Goal: Task Accomplishment & Management: Manage account settings

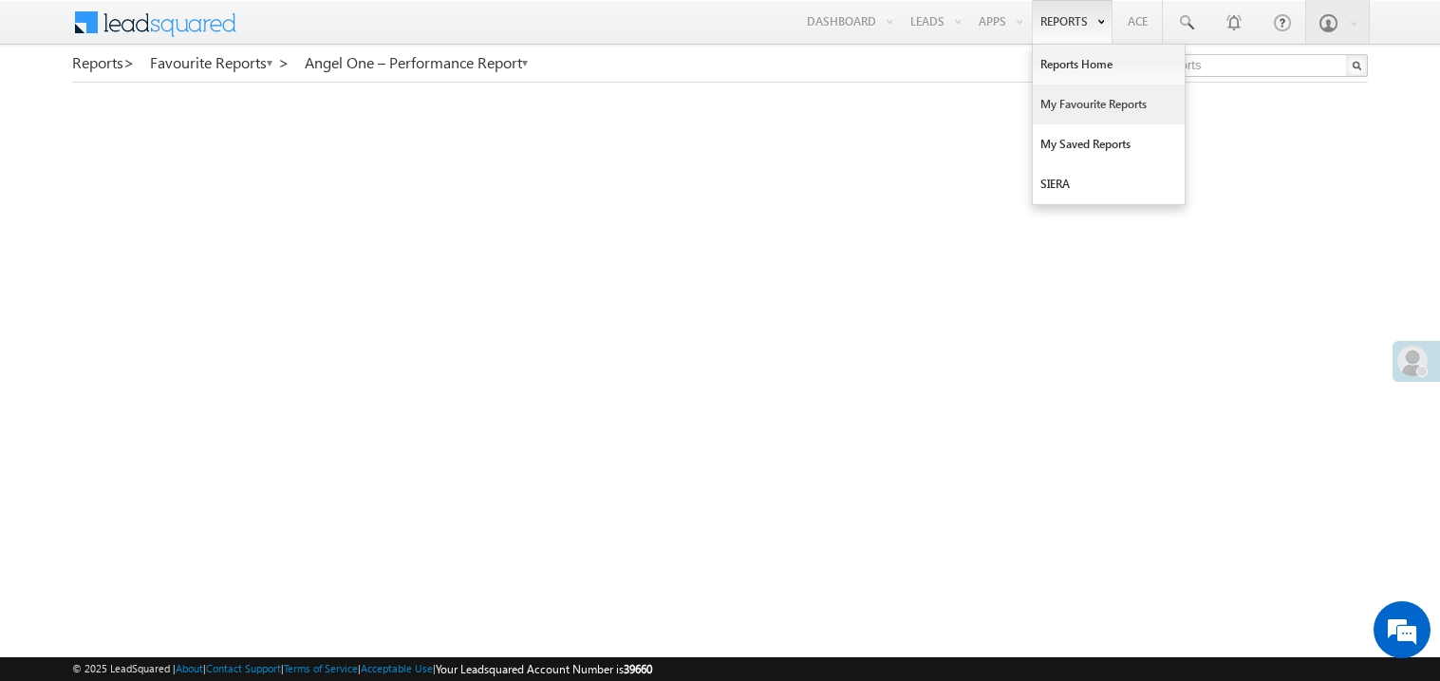
click at [1060, 108] on link "My Favourite Reports" at bounding box center [1109, 104] width 152 height 40
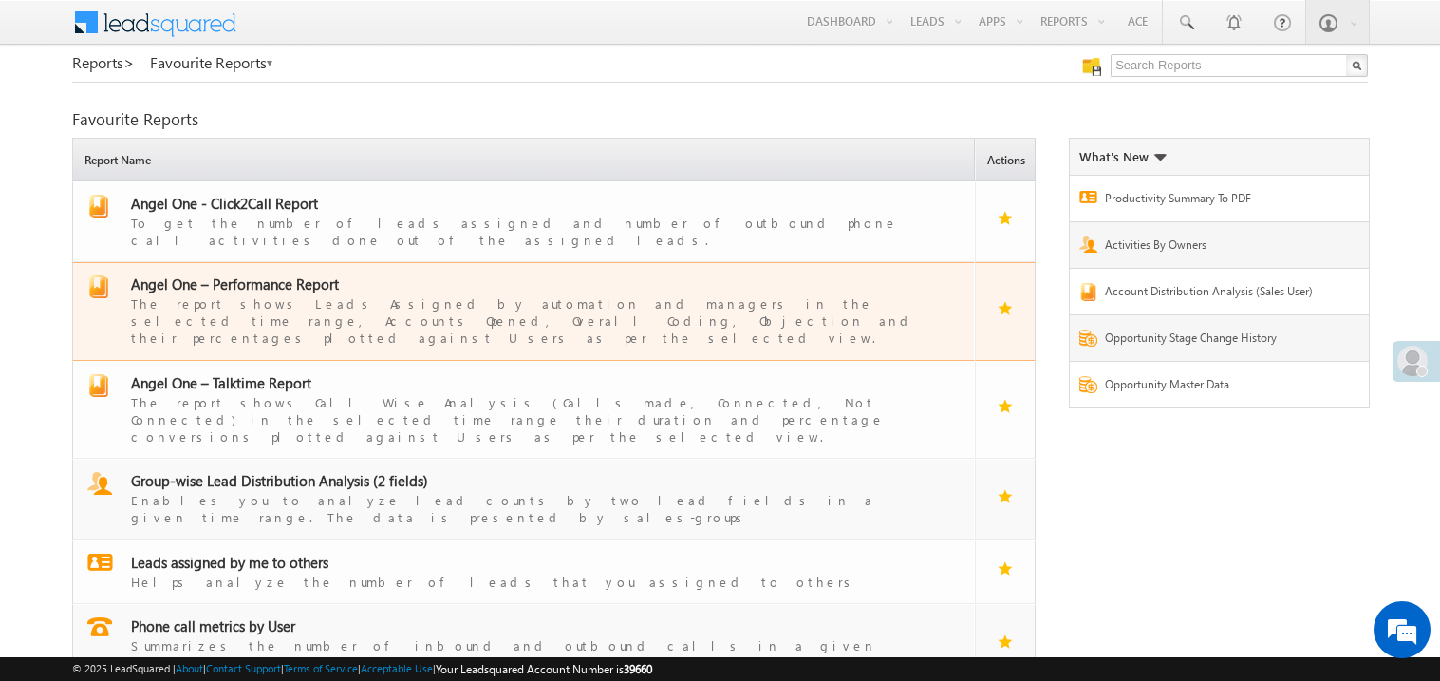
click at [265, 274] on span "Angel One – Performance Report" at bounding box center [235, 283] width 208 height 19
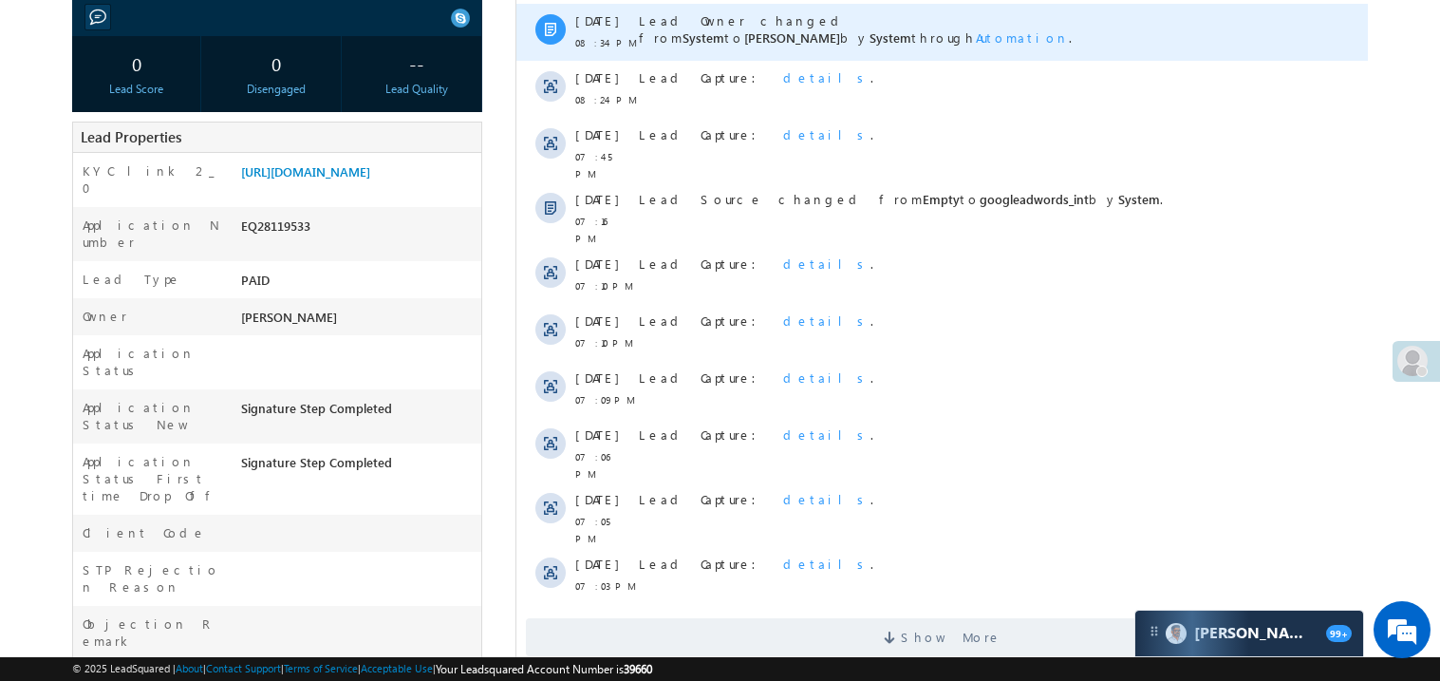
scroll to position [379, 0]
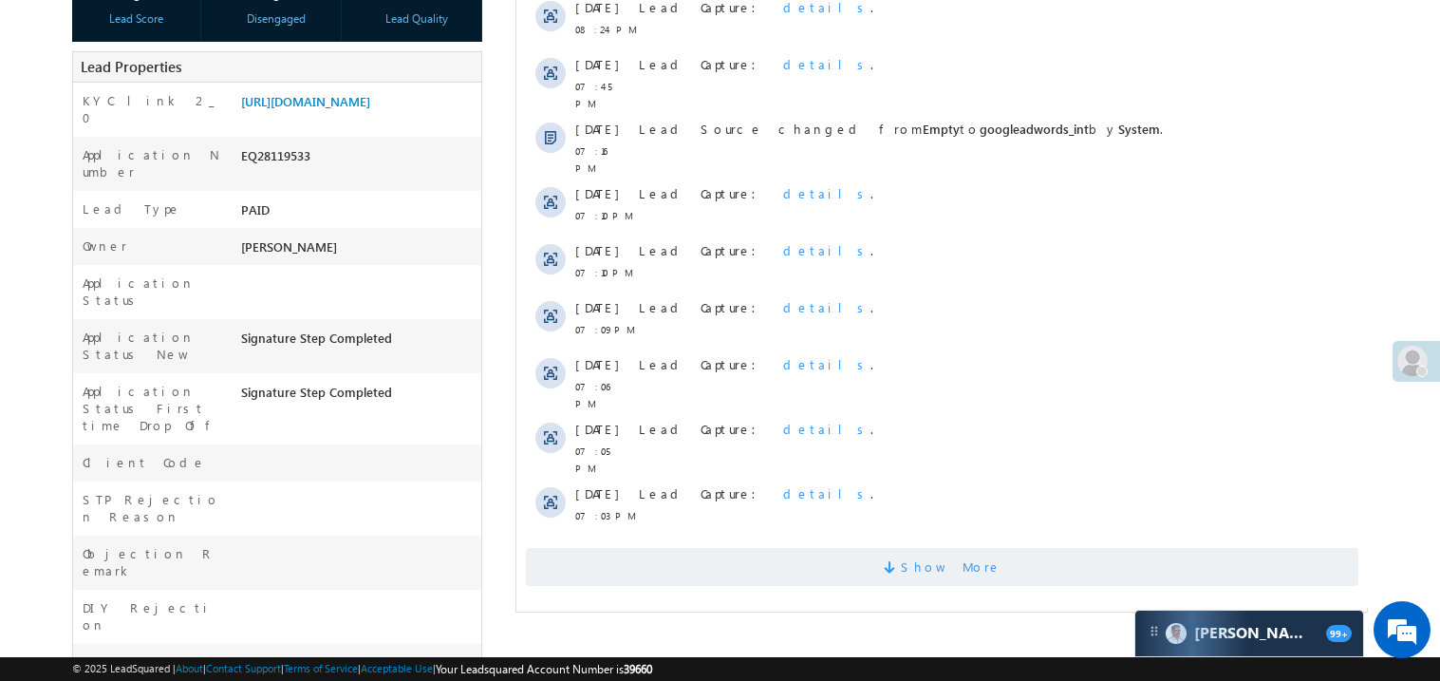
click at [804, 548] on span "Show More" at bounding box center [941, 567] width 833 height 38
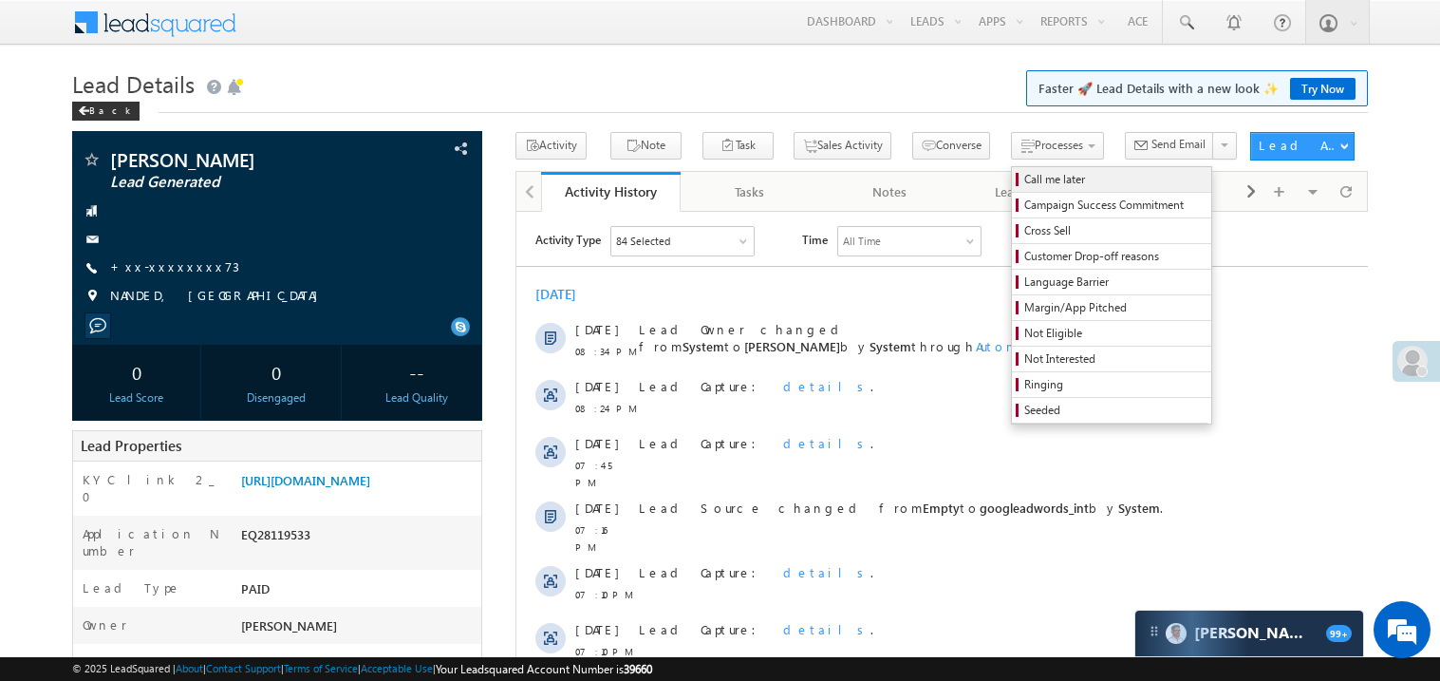
scroll to position [0, 0]
click at [1024, 176] on span "Call me later" at bounding box center [1114, 179] width 180 height 17
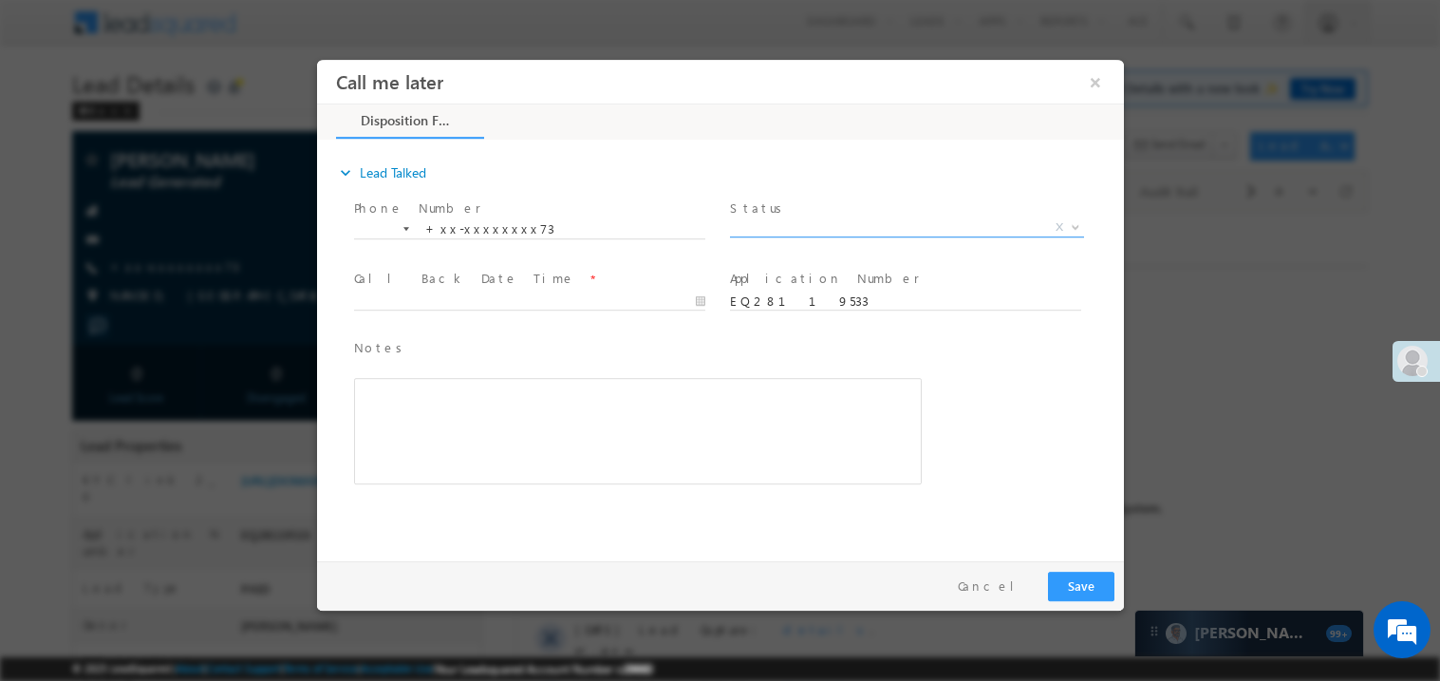
click at [774, 217] on span "X" at bounding box center [906, 226] width 354 height 19
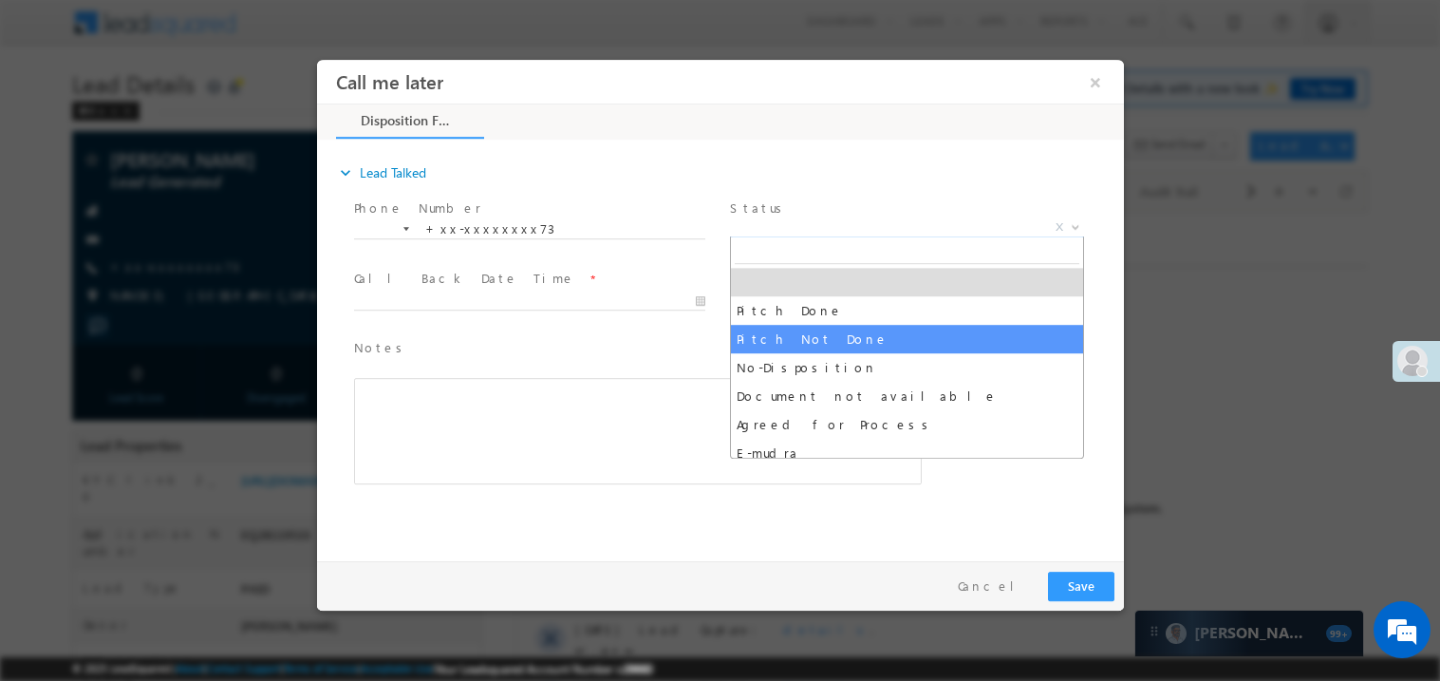
select select "Pitch Not Done"
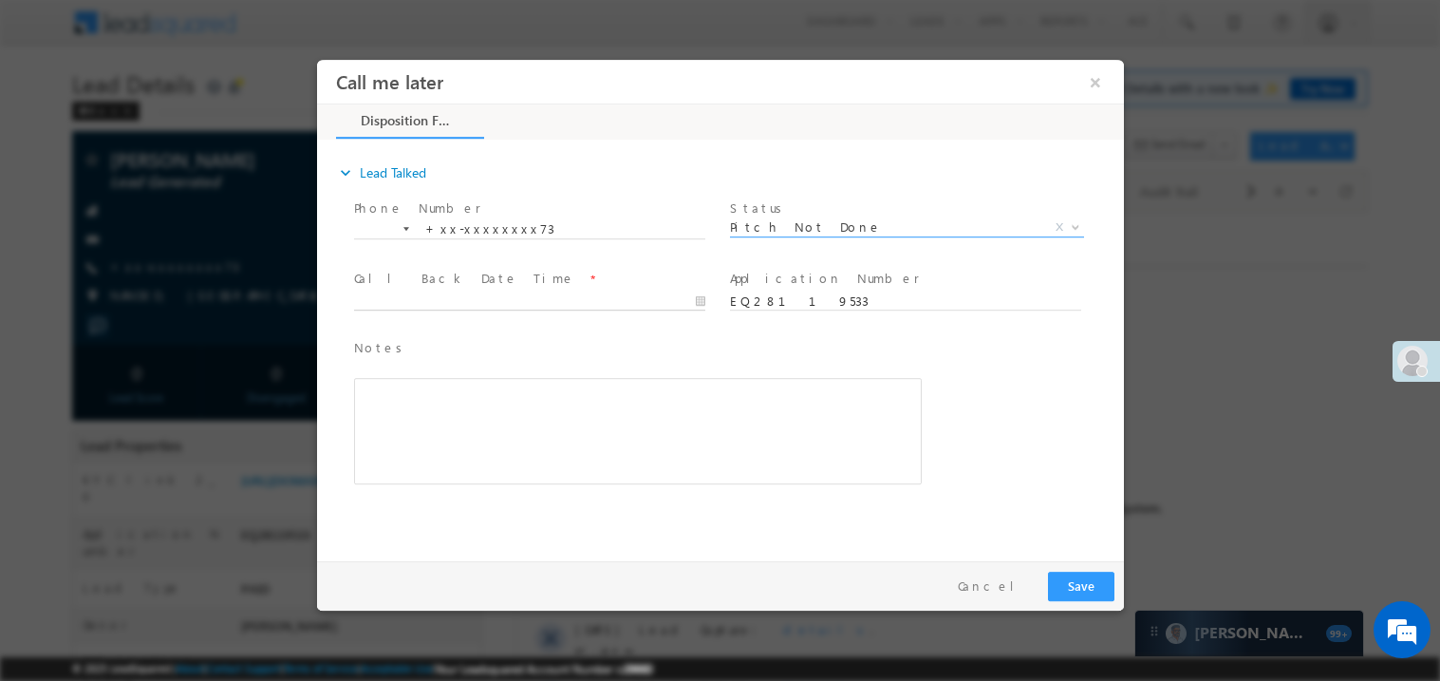
click at [477, 302] on body "Call me later ×" at bounding box center [719, 305] width 807 height 493
type input "08/31/25 10:19 PM"
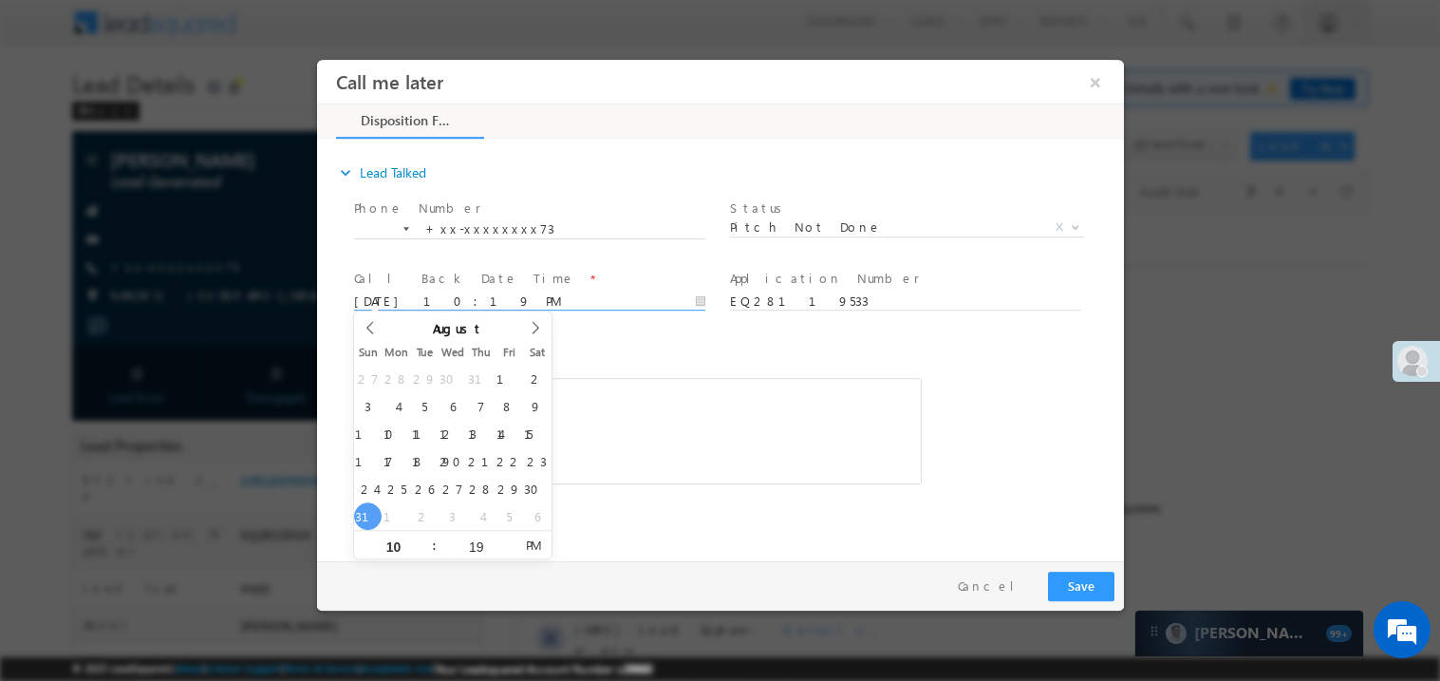
click at [642, 457] on div "Rich Text Editor, 40788eee-0fb2-11ec-a811-0adc8a9d82c2__tab1__section1__Notes__…" at bounding box center [637, 430] width 568 height 106
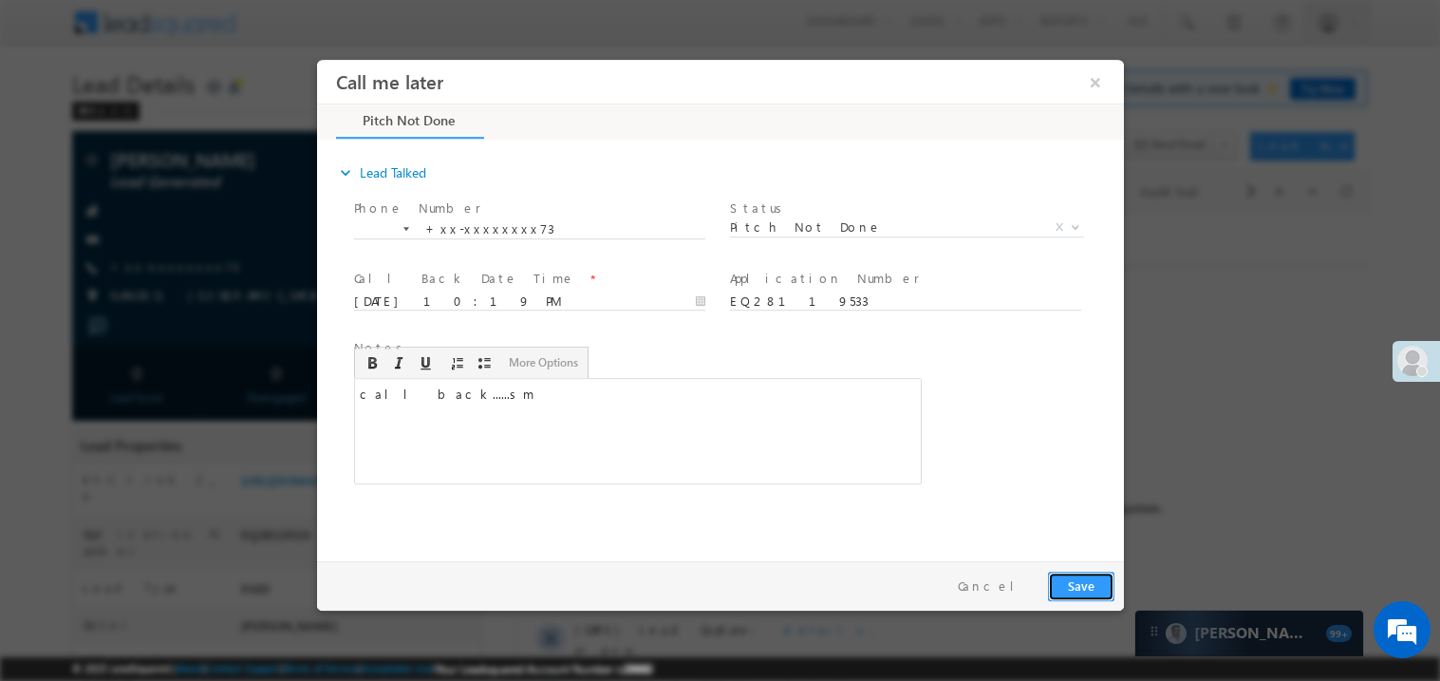
click at [1086, 579] on button "Save" at bounding box center [1080, 585] width 66 height 29
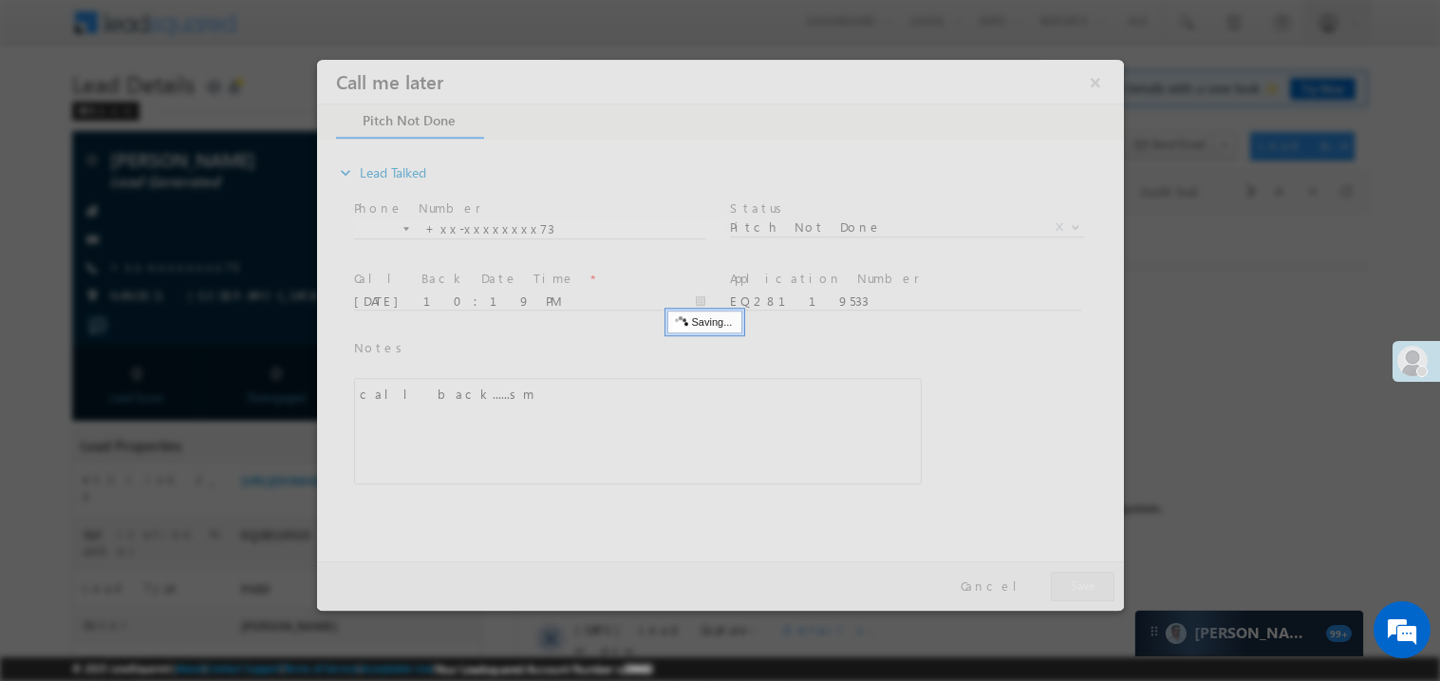
click at [1086, 579] on div at bounding box center [719, 334] width 807 height 551
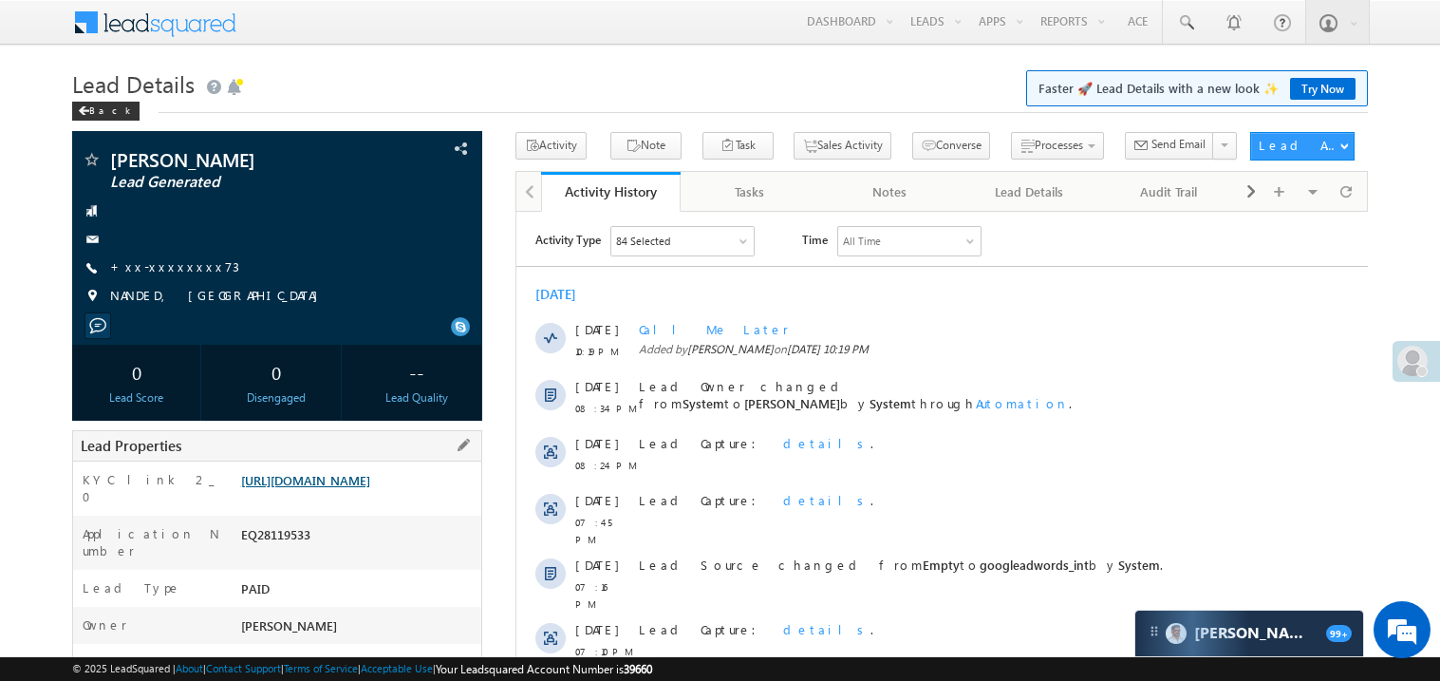
click at [354, 478] on link "https://angelbroking1-pk3em7sa.customui-test.leadsquared.com?leadId=e695b19b-f7…" at bounding box center [305, 480] width 129 height 16
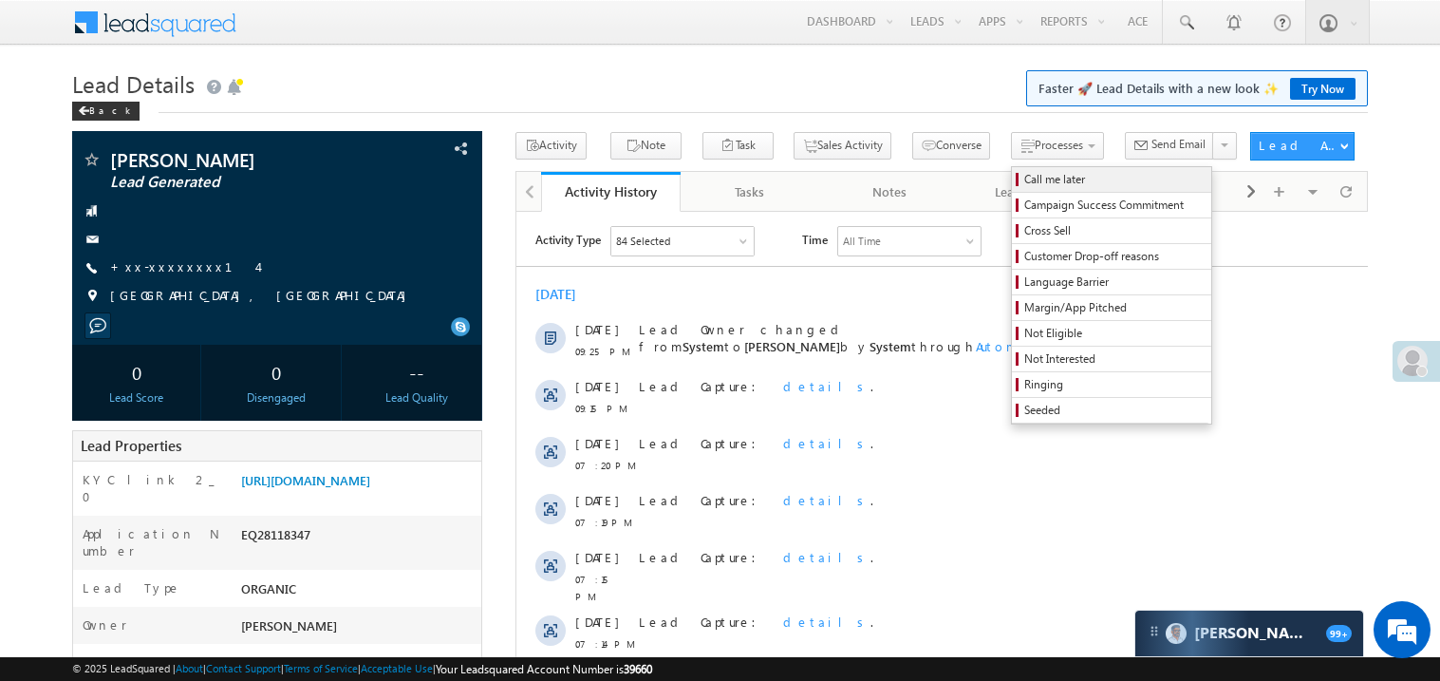
click at [1024, 176] on span "Call me later" at bounding box center [1114, 179] width 180 height 17
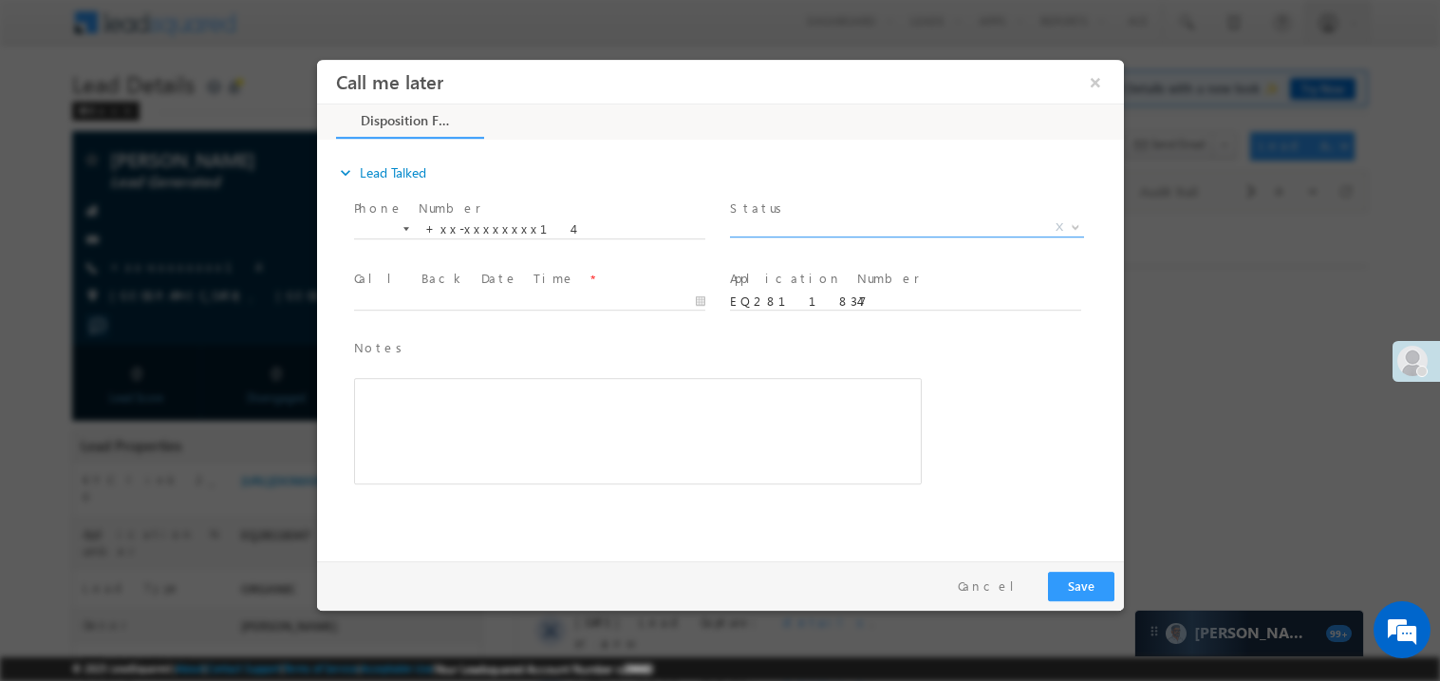
click at [814, 225] on span "X" at bounding box center [906, 226] width 354 height 19
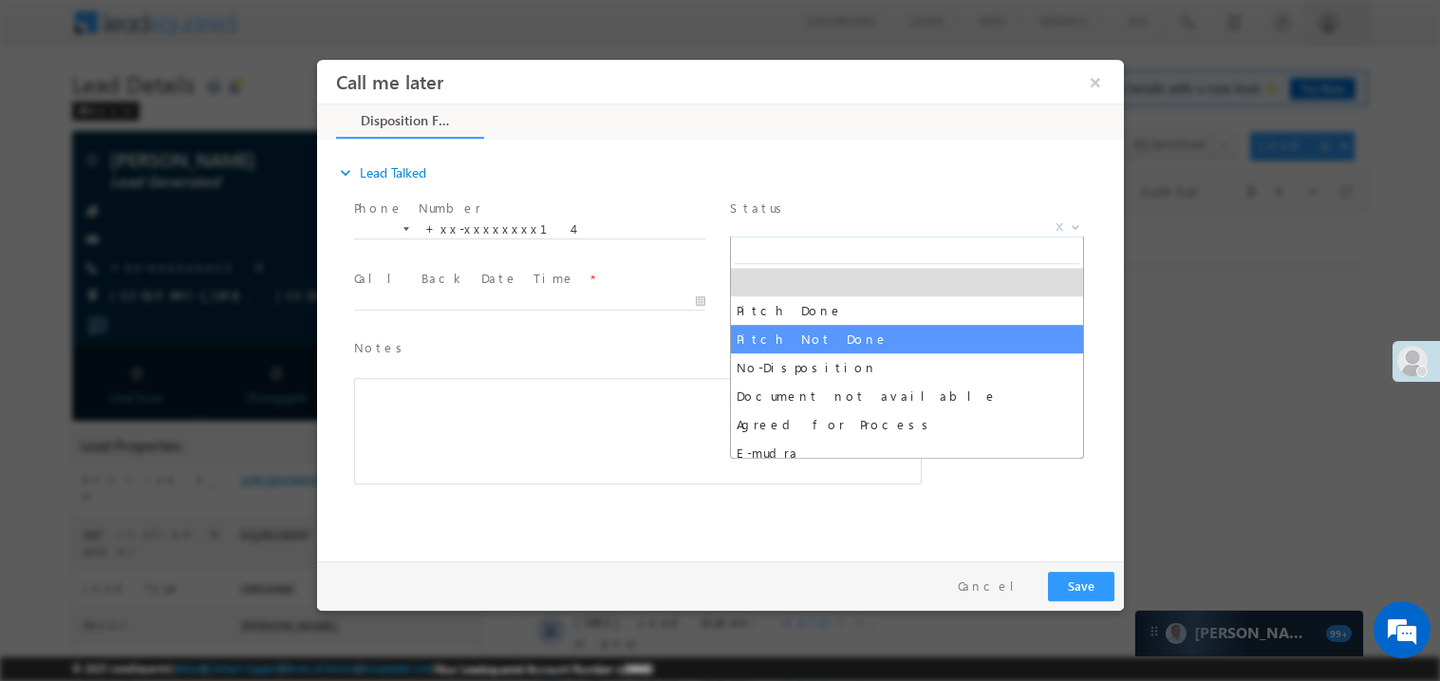
select select "Pitch Not Done"
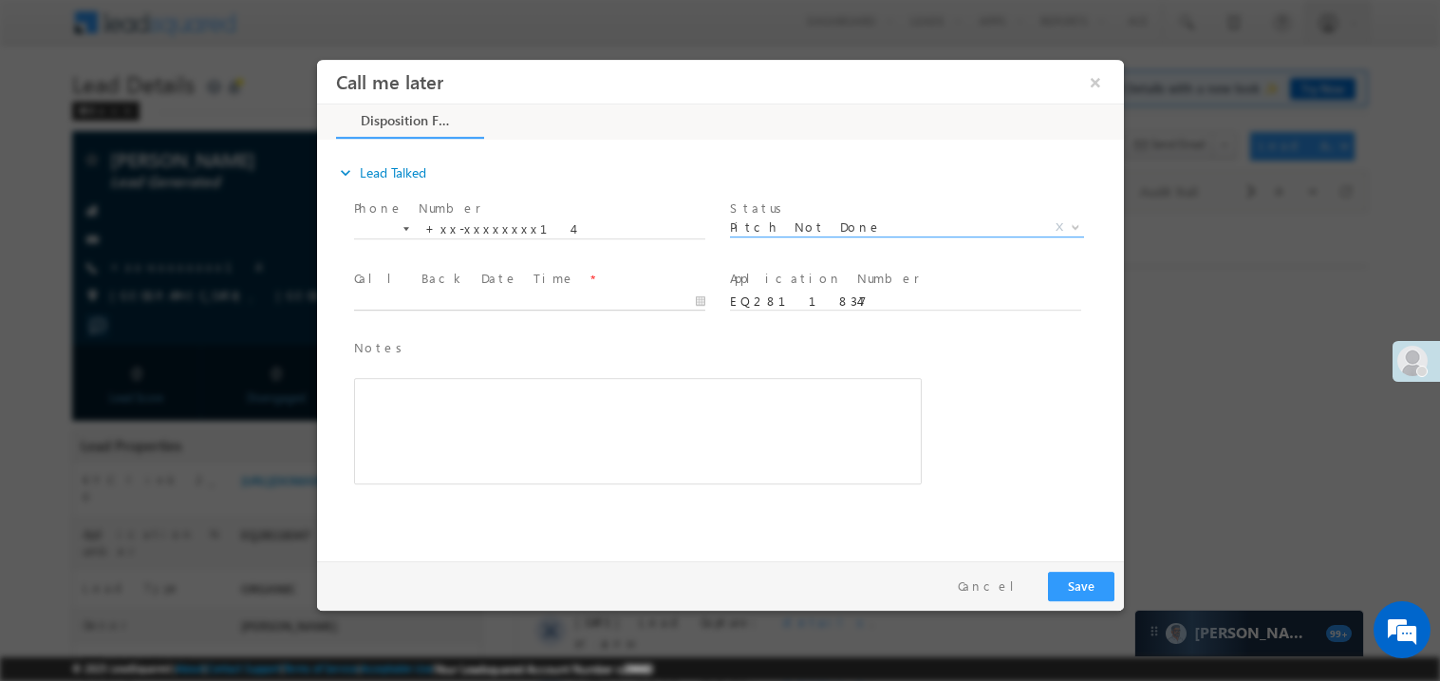
click at [439, 303] on body "Call me later ×" at bounding box center [719, 305] width 807 height 493
type input "08/31/25 10:20 PM"
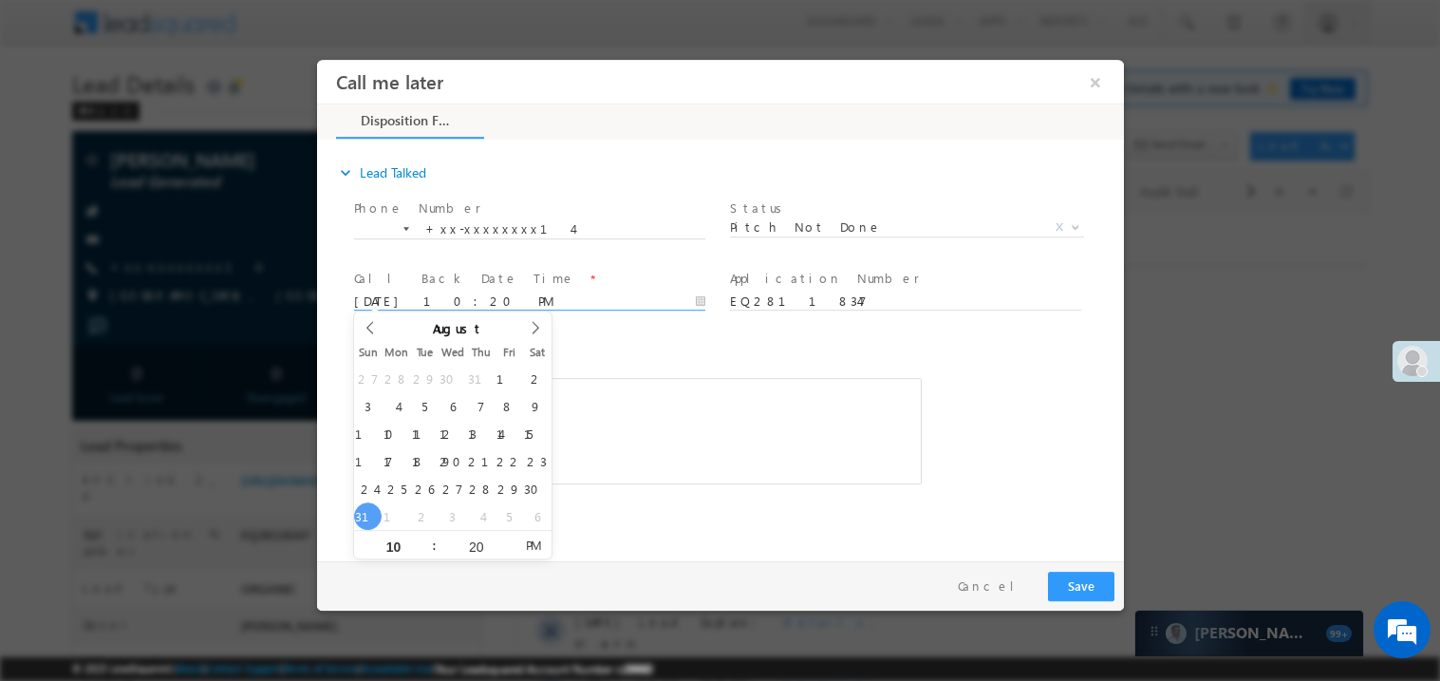
click at [653, 408] on div "Rich Text Editor, 40788eee-0fb2-11ec-a811-0adc8a9d82c2__tab1__section1__Notes__…" at bounding box center [637, 430] width 568 height 106
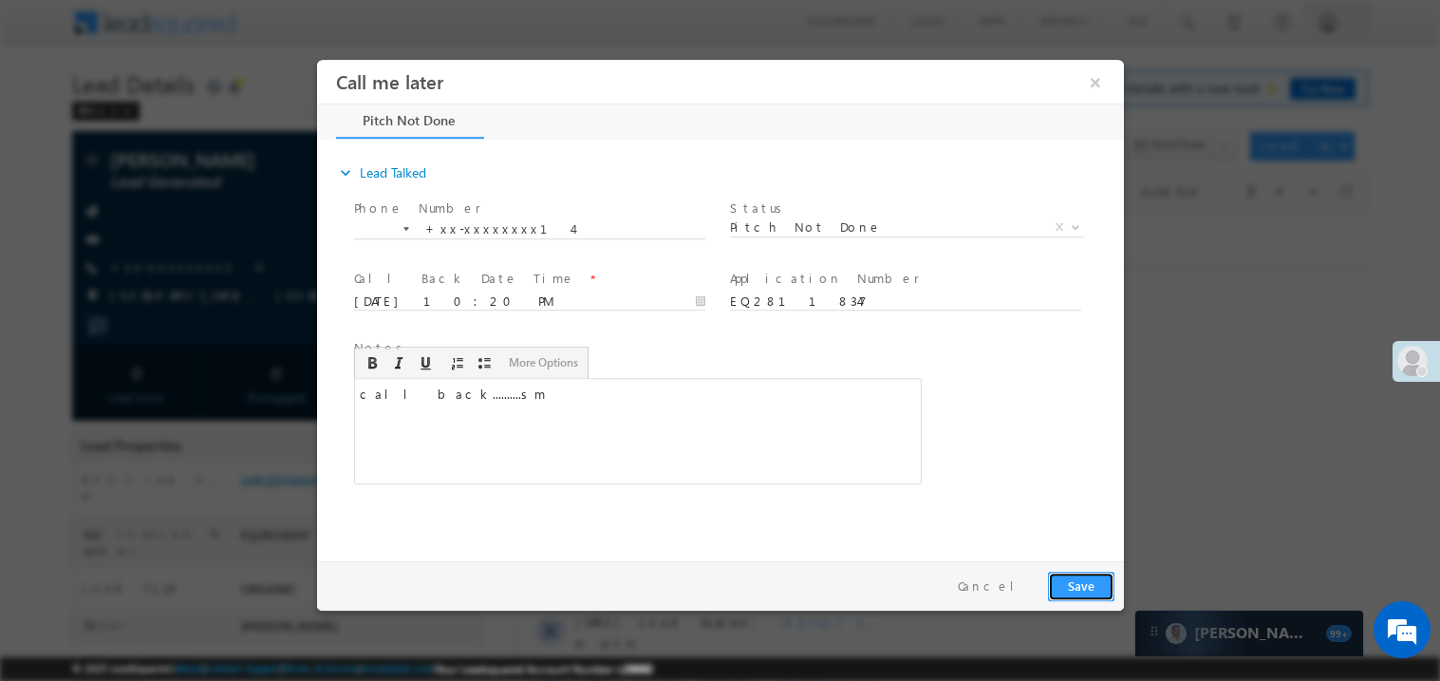
click at [1089, 588] on button "Save" at bounding box center [1080, 585] width 66 height 29
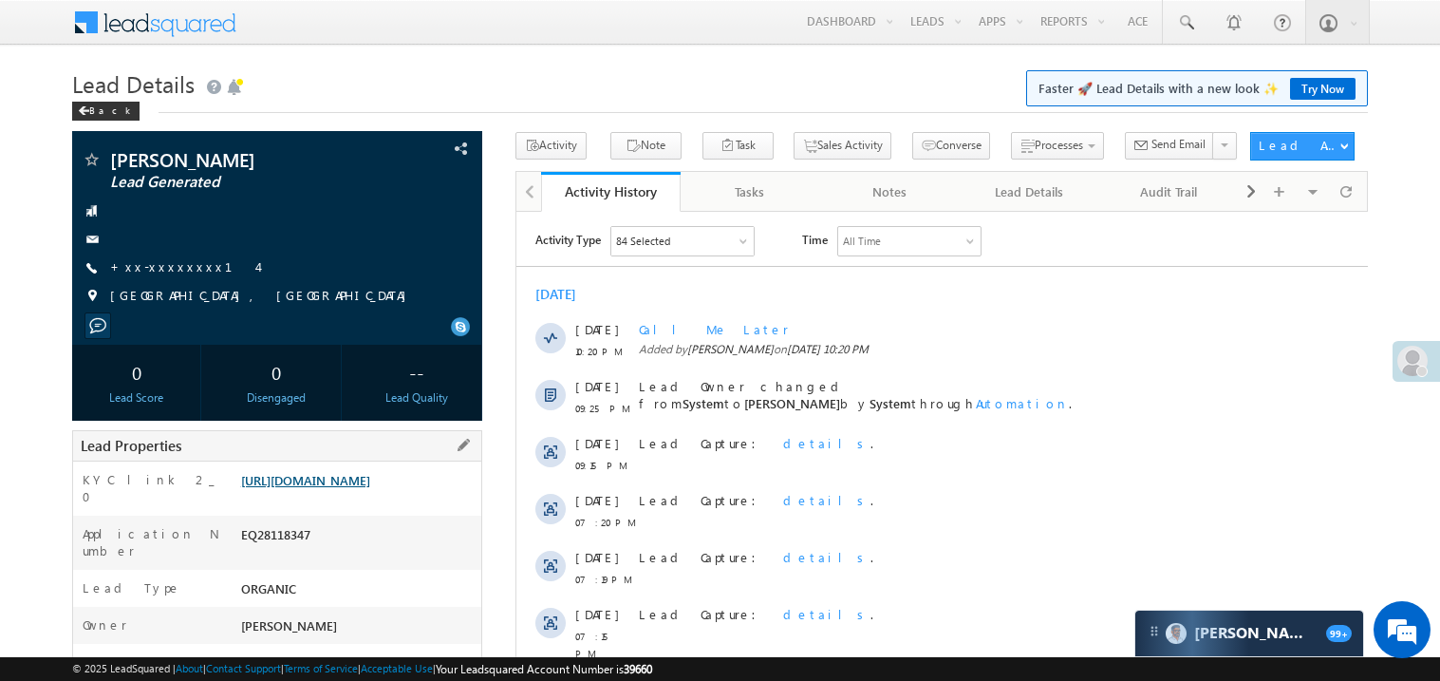
click at [328, 483] on link "https://angelbroking1-pk3em7sa.customui-test.leadsquared.com?leadId=c0539c42-63…" at bounding box center [305, 480] width 129 height 16
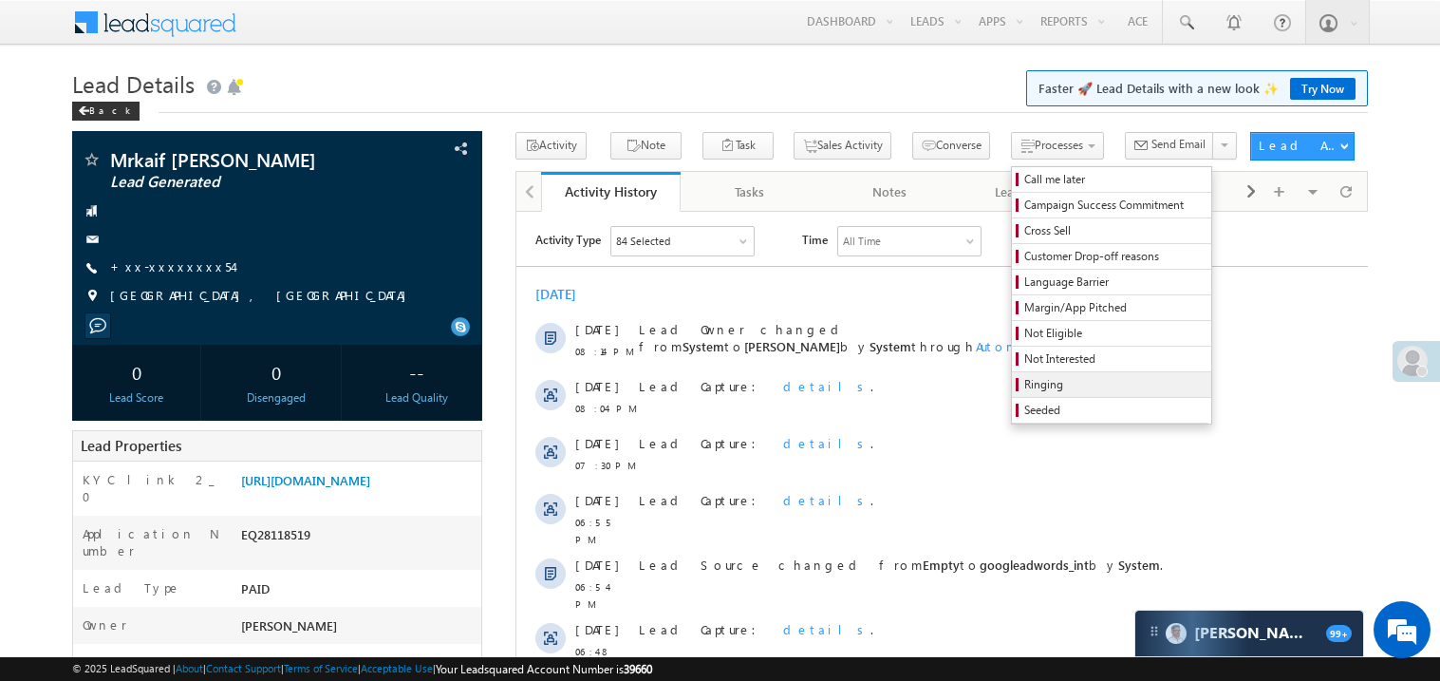
click at [1024, 386] on span "Ringing" at bounding box center [1114, 384] width 180 height 17
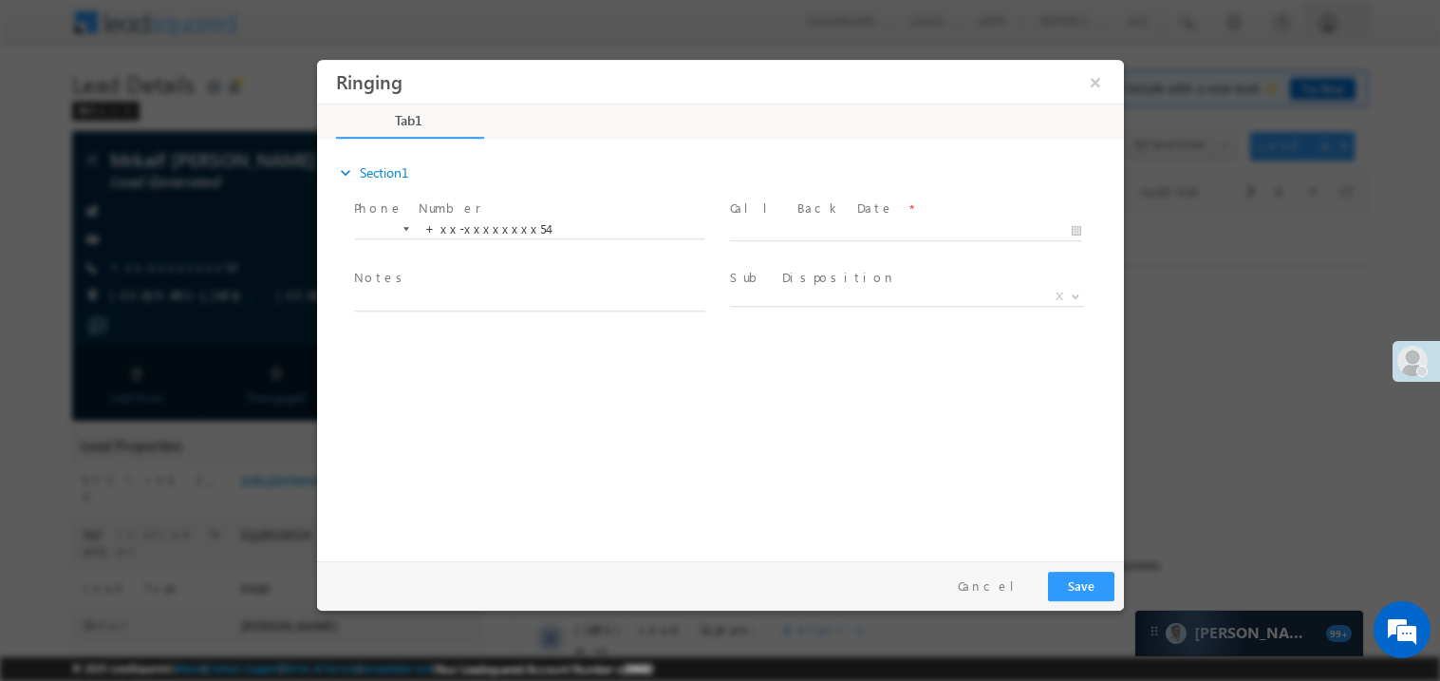
click at [805, 243] on span at bounding box center [904, 249] width 350 height 21
click at [1100, 80] on button "×" at bounding box center [1094, 81] width 32 height 35
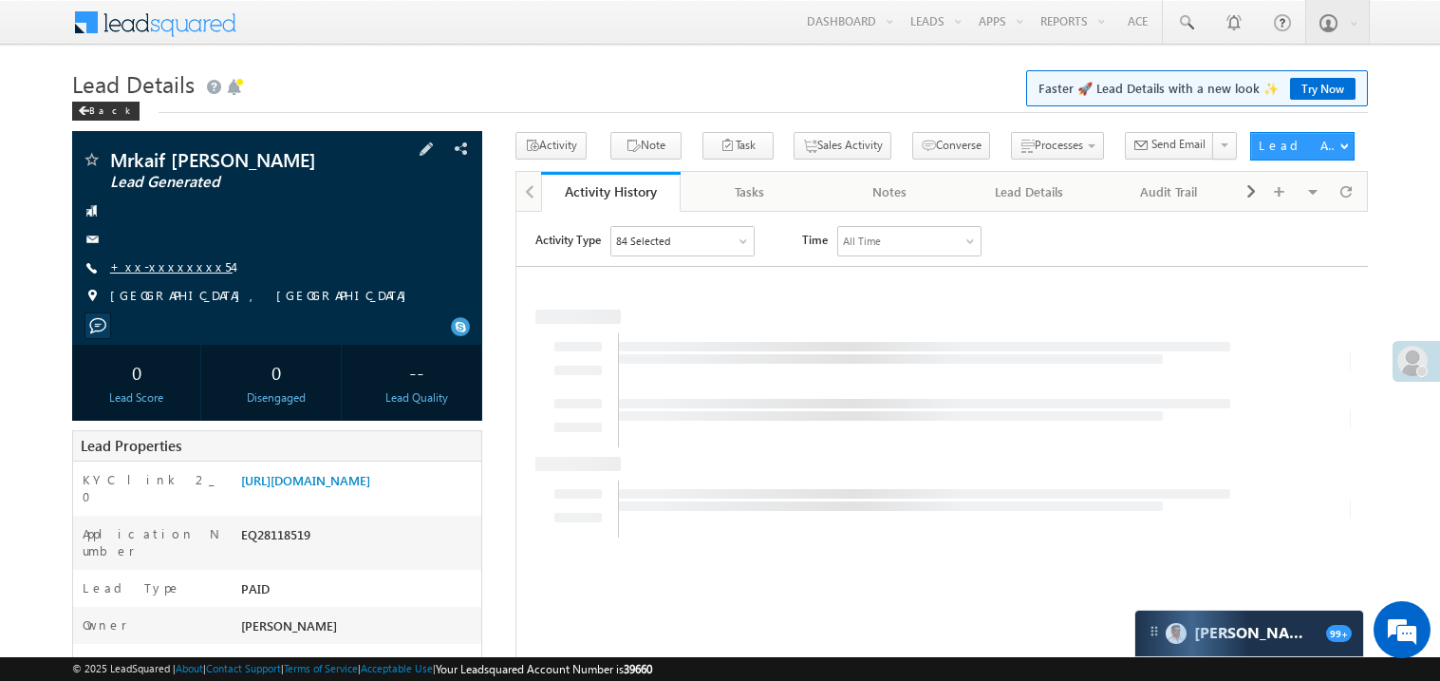
click at [171, 273] on link "+xx-xxxxxxxx54" at bounding box center [171, 266] width 122 height 16
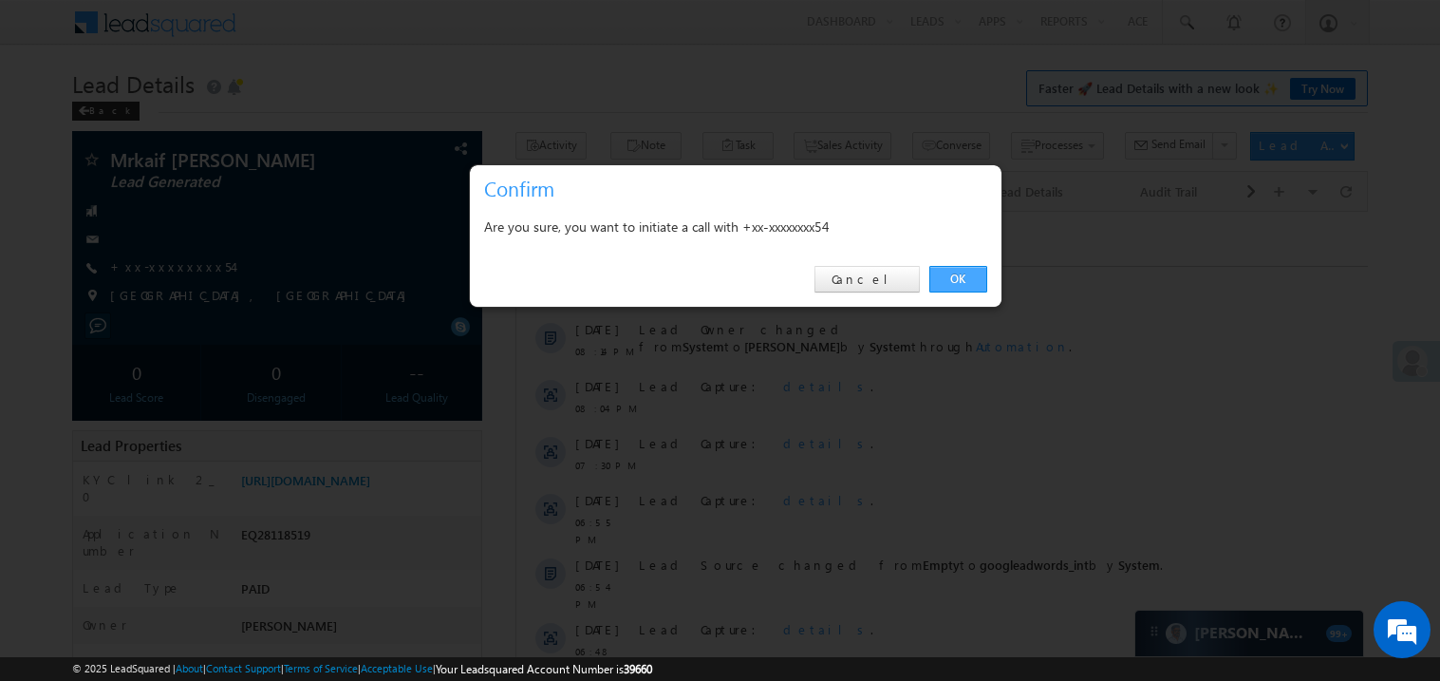
click at [960, 282] on link "OK" at bounding box center [958, 279] width 58 height 27
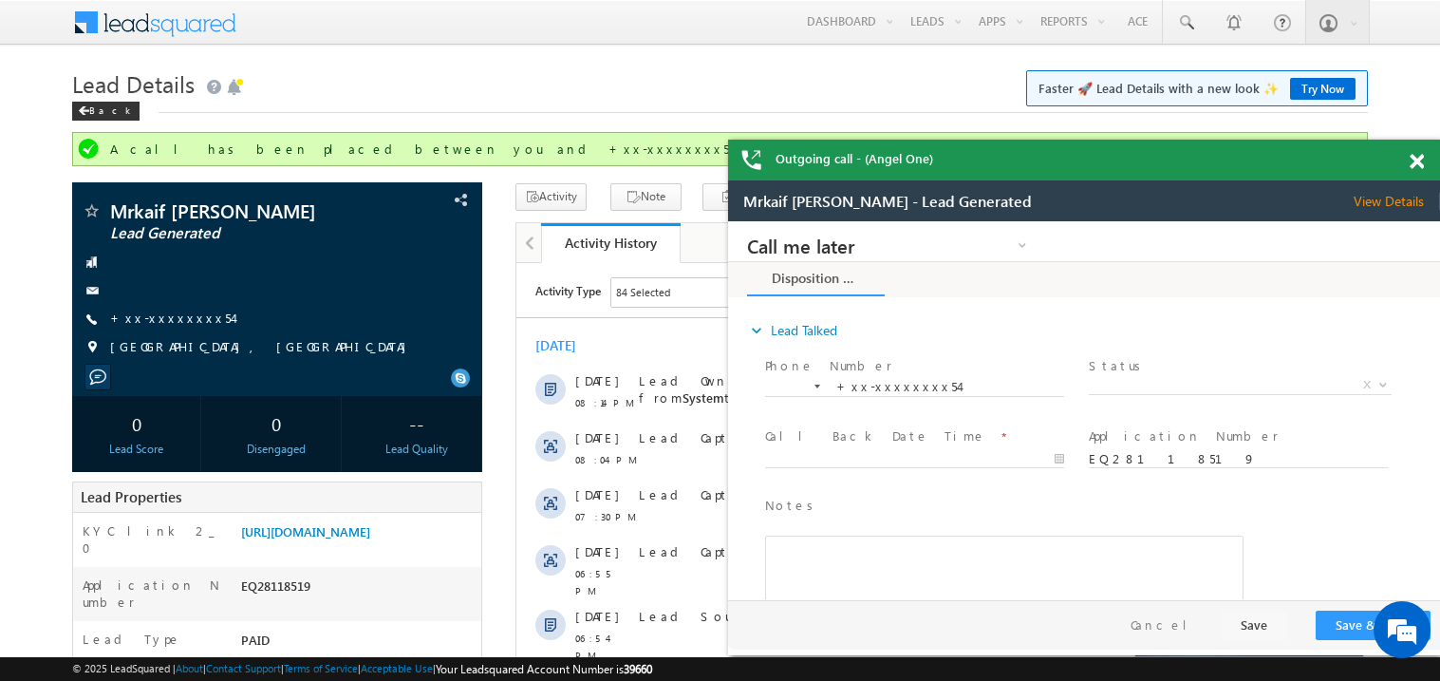
click at [1422, 156] on span at bounding box center [1417, 162] width 14 height 16
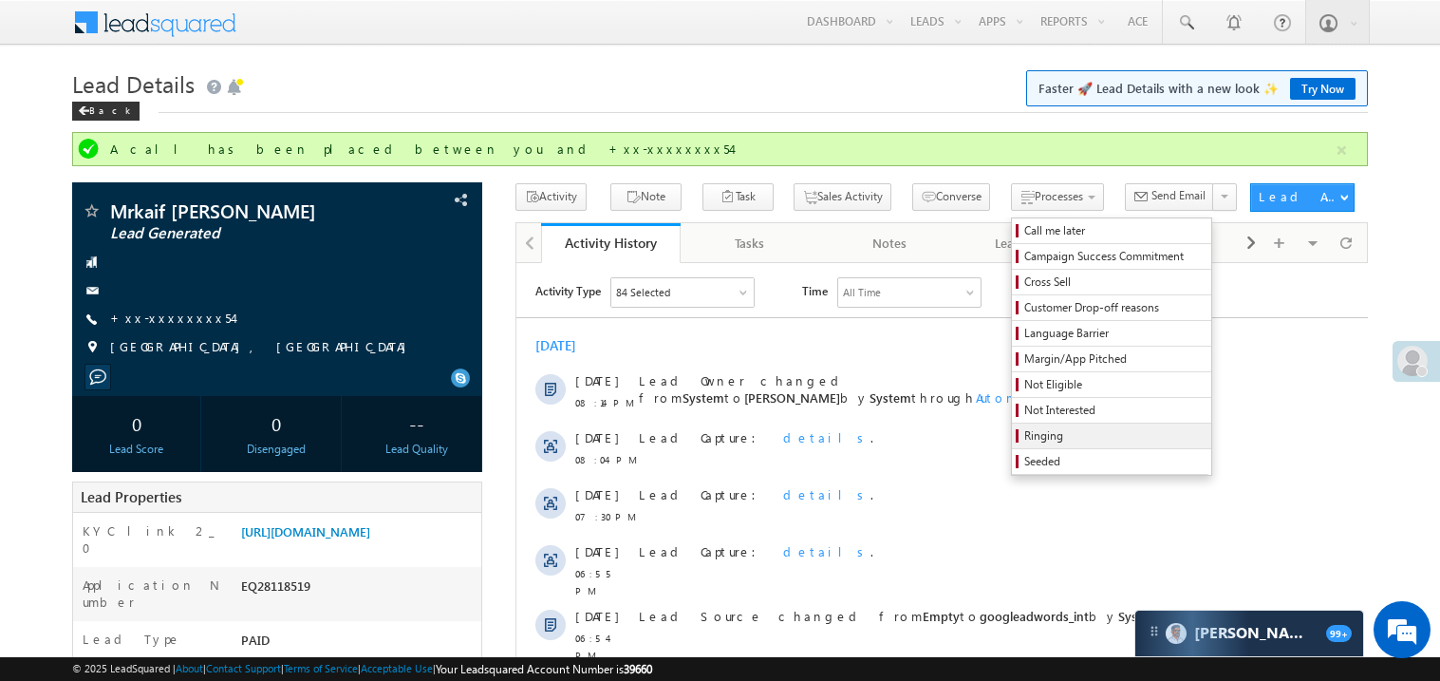
click at [1031, 437] on span "Ringing" at bounding box center [1114, 435] width 180 height 17
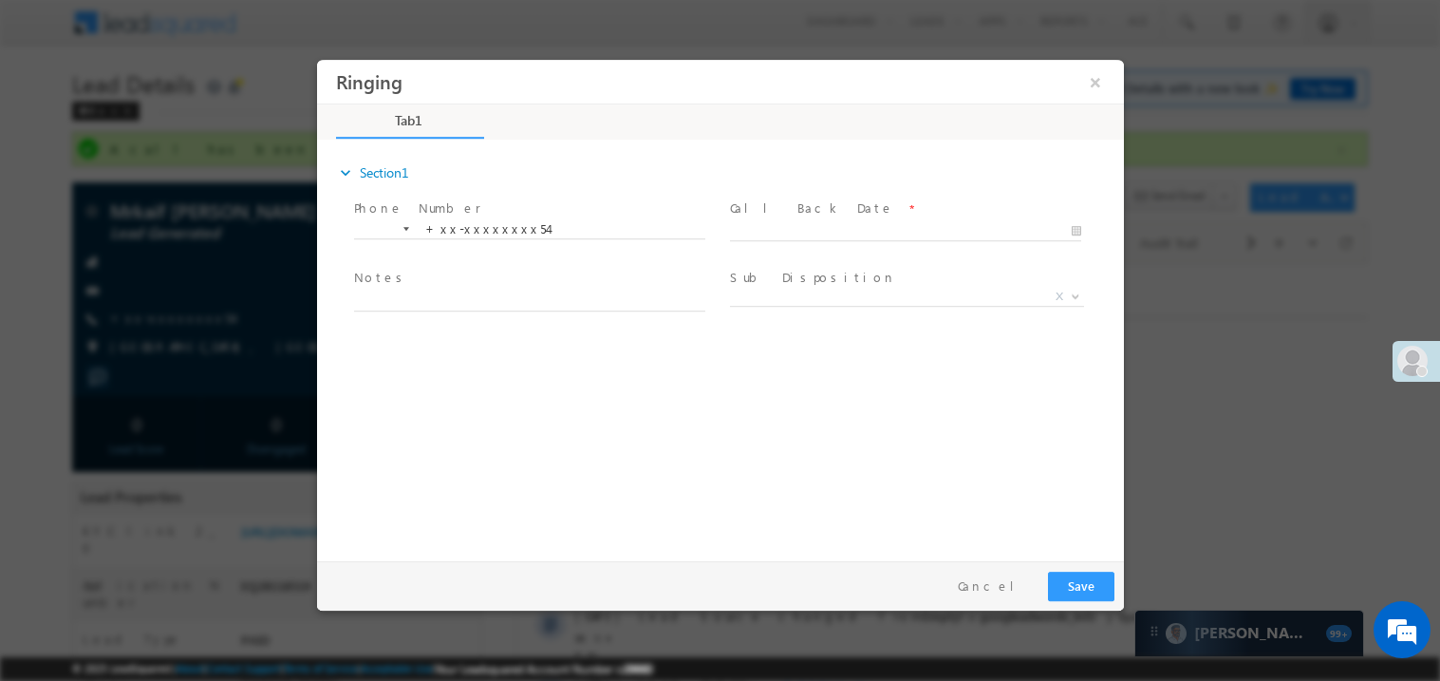
click at [791, 216] on span "Call Back Date *" at bounding box center [904, 207] width 350 height 21
click at [787, 233] on body "Ringing ×" at bounding box center [719, 305] width 807 height 493
type input "08/31/25 10:21 PM"
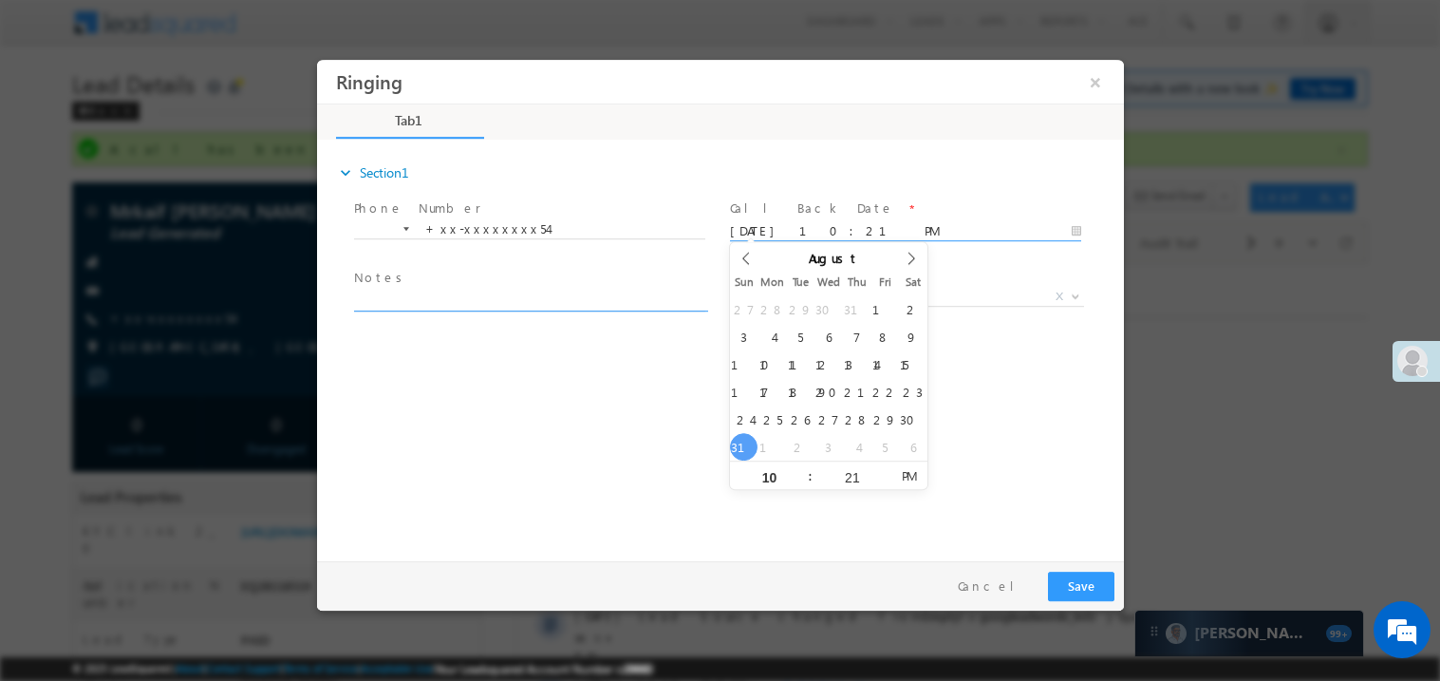
click at [471, 295] on textarea at bounding box center [528, 300] width 351 height 22
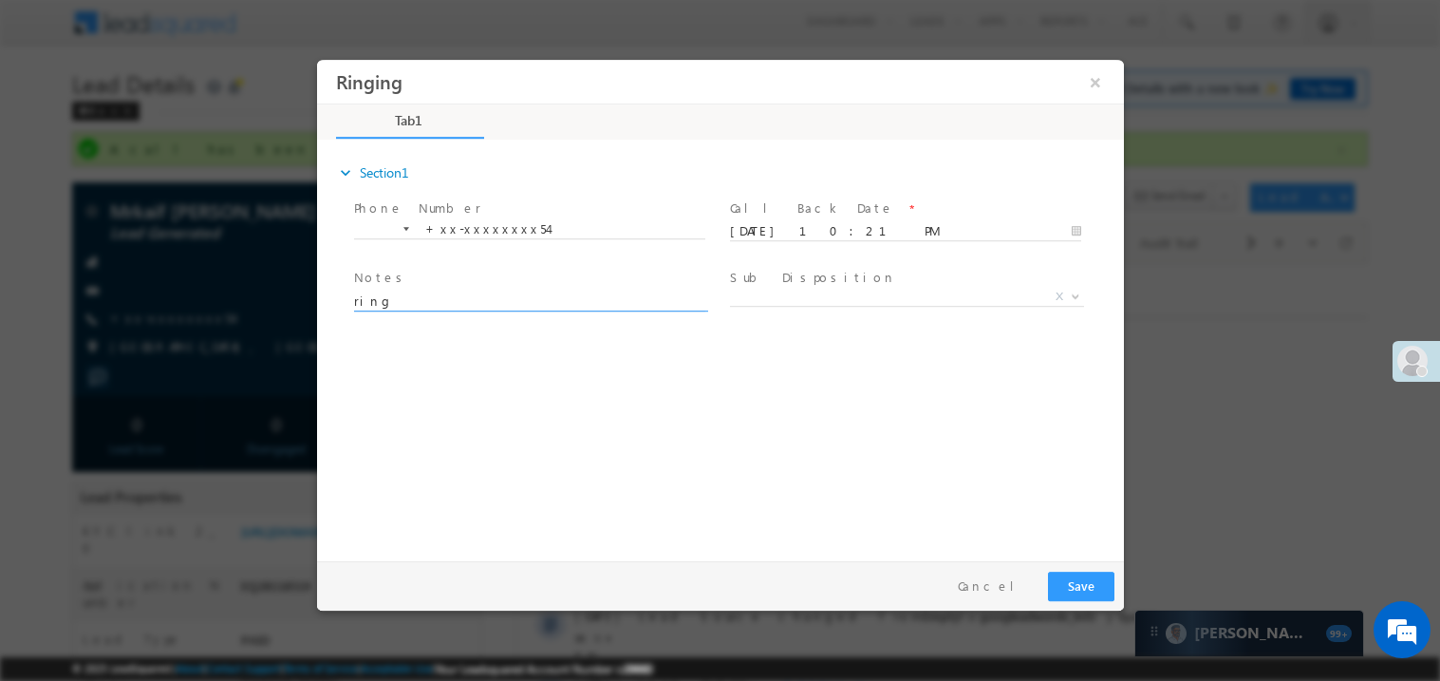
type textarea "ring"
click at [1088, 581] on button "Save" at bounding box center [1080, 585] width 66 height 29
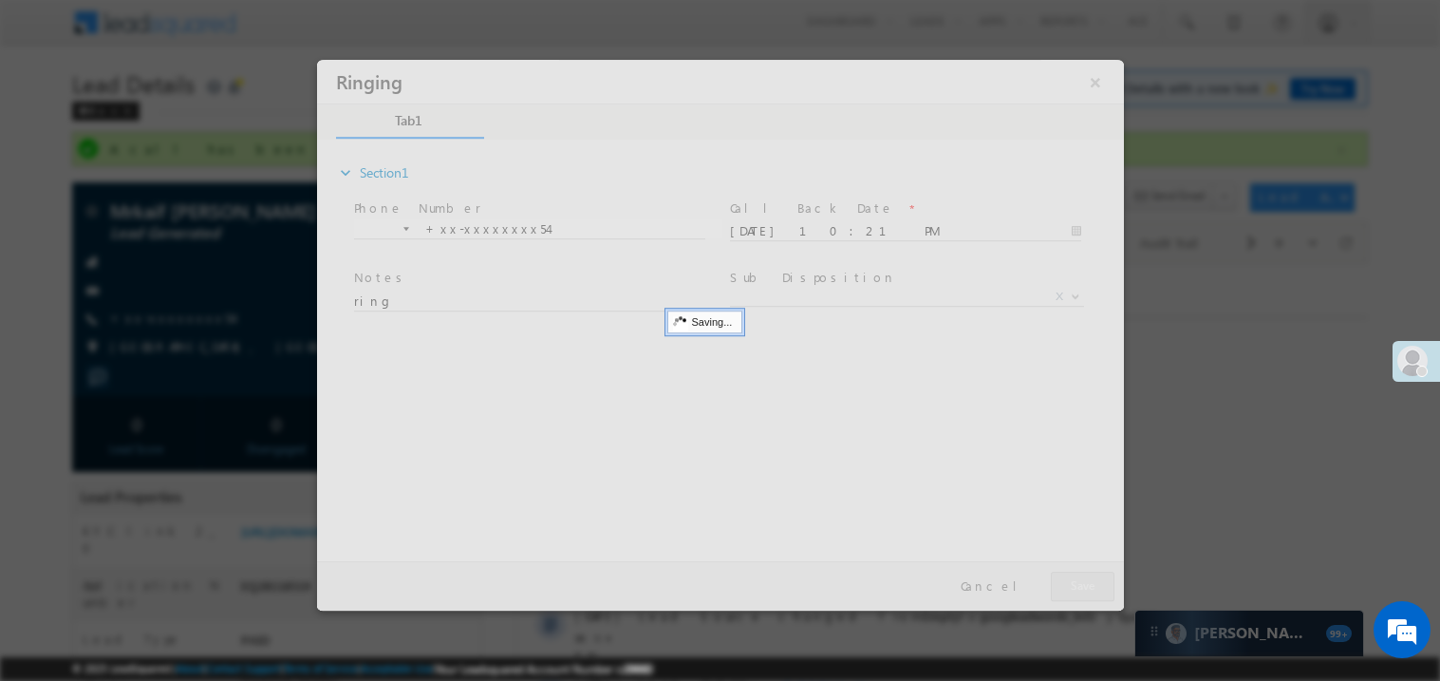
click at [1088, 581] on div at bounding box center [719, 334] width 807 height 551
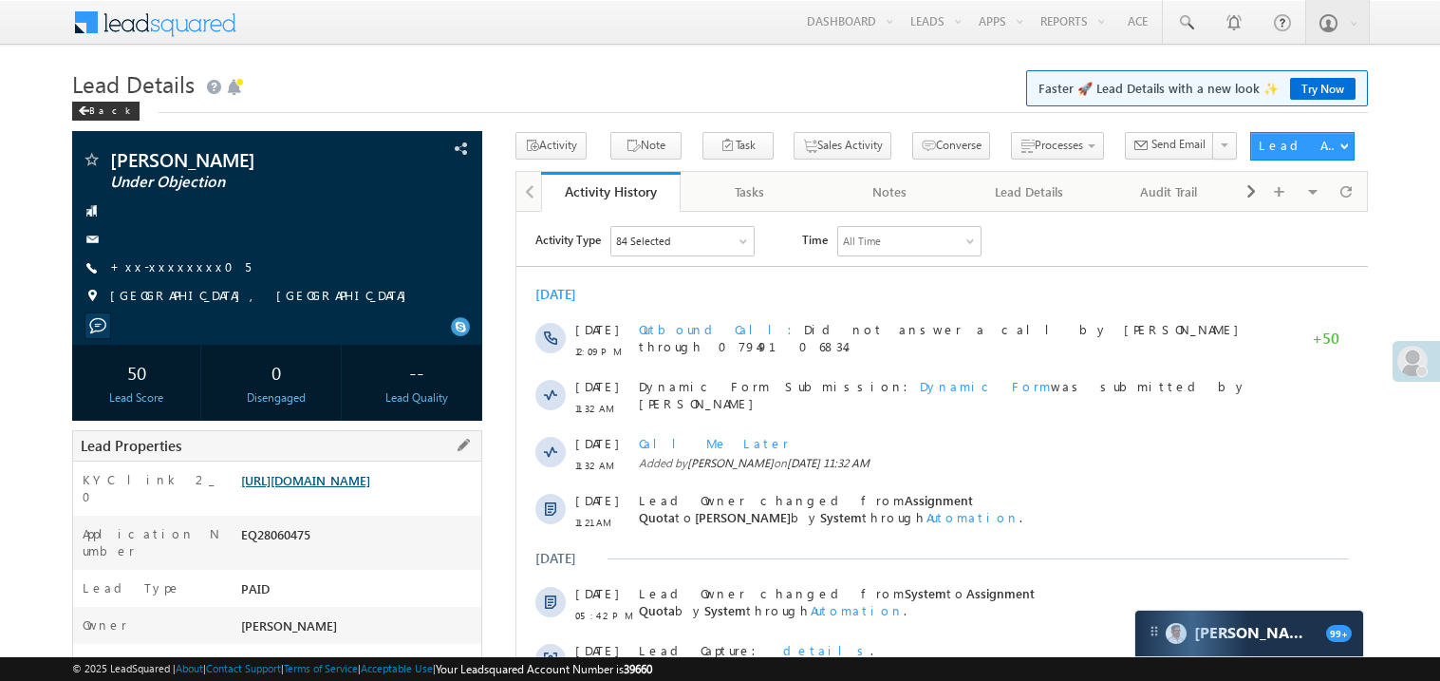
click at [340, 488] on link "https://angelbroking1-pk3em7sa.customui-test.leadsquared.com?leadId=9cb138fa-5f…" at bounding box center [305, 480] width 129 height 16
click at [318, 488] on link "https://angelbroking1-pk3em7sa.customui-test.leadsquared.com?leadId=9cb138fa-5f…" at bounding box center [305, 480] width 129 height 16
